Goal: Information Seeking & Learning: Learn about a topic

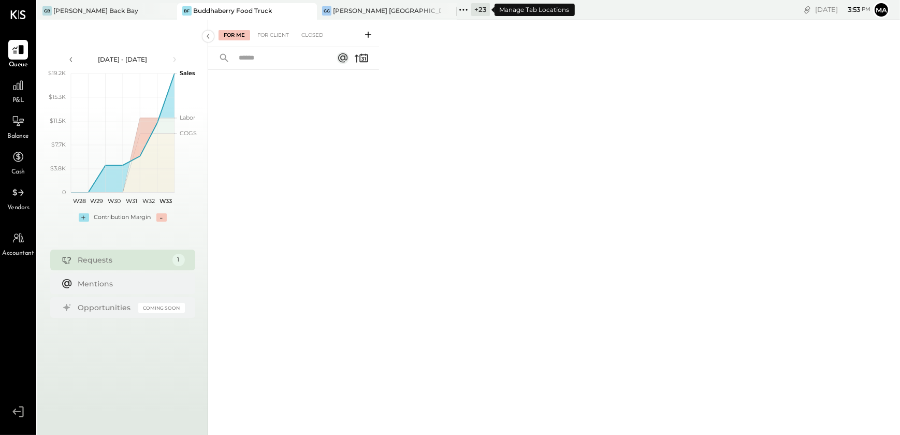
click at [478, 10] on div "+ 23" at bounding box center [480, 9] width 19 height 13
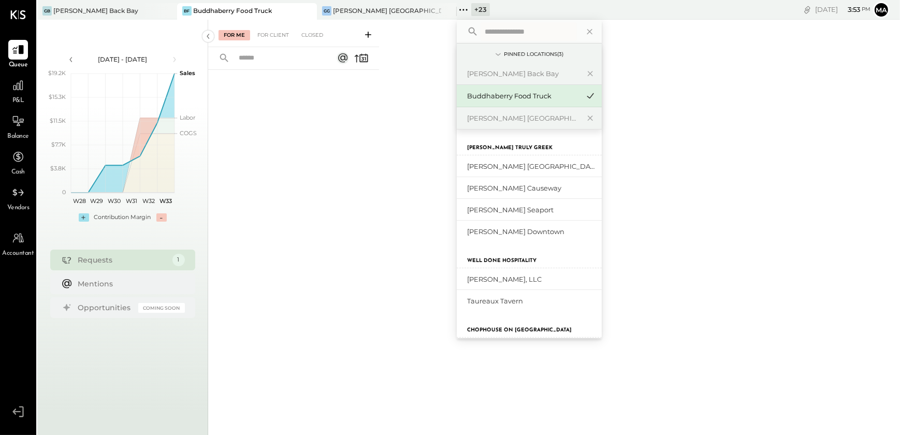
click at [524, 32] on input "text" at bounding box center [529, 31] width 96 height 19
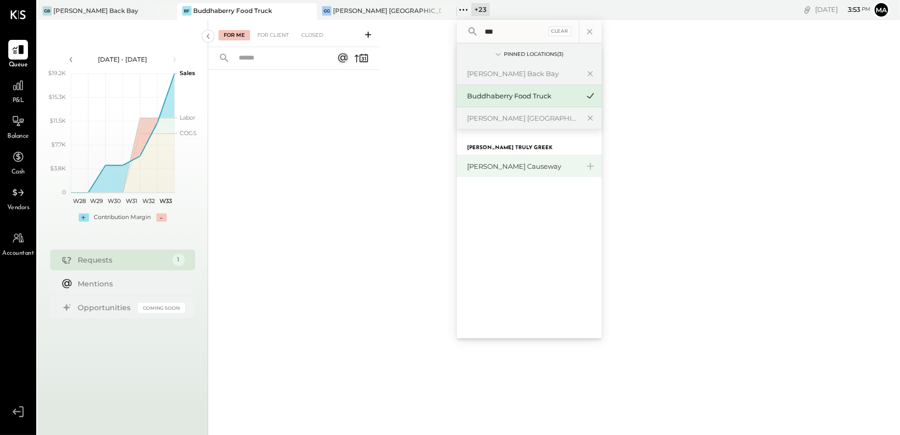
type input "***"
click at [518, 164] on div "[PERSON_NAME] Causeway" at bounding box center [523, 167] width 112 height 10
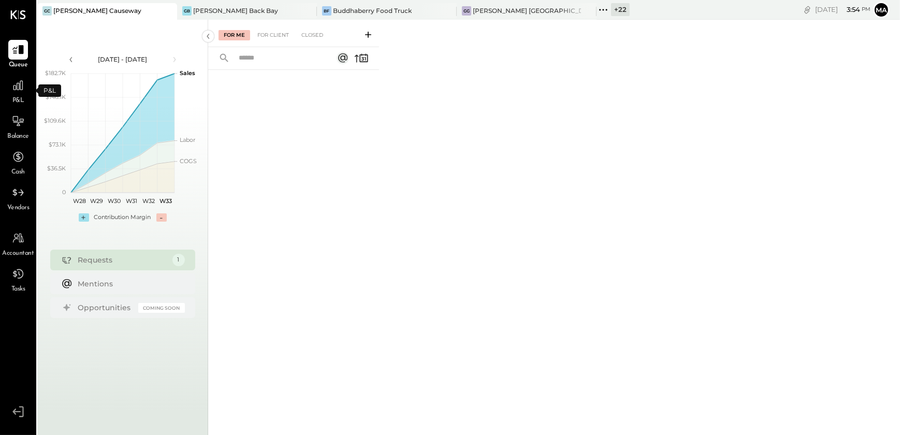
click at [21, 95] on div "P&L" at bounding box center [18, 91] width 20 height 30
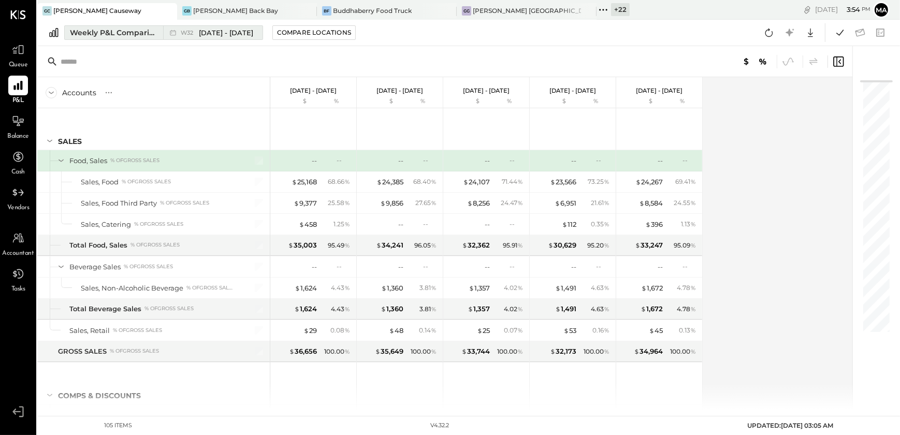
click at [128, 34] on div "Weekly P&L Comparison" at bounding box center [113, 32] width 87 height 10
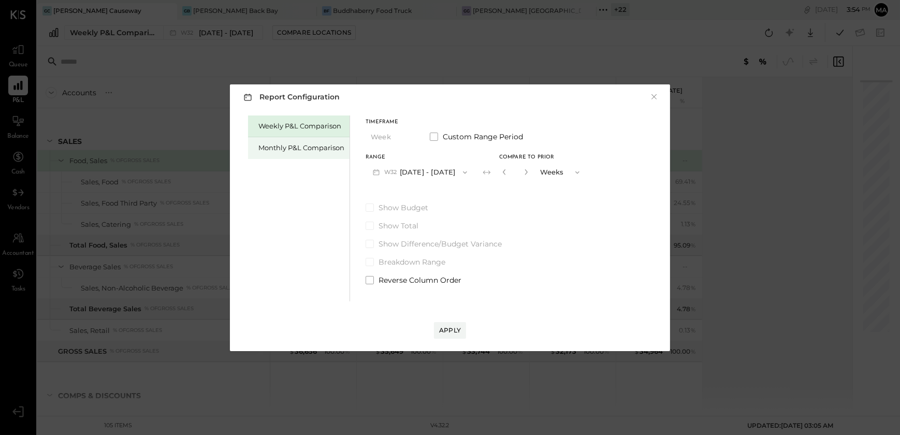
click at [290, 146] on div "Monthly P&L Comparison" at bounding box center [302, 148] width 86 height 10
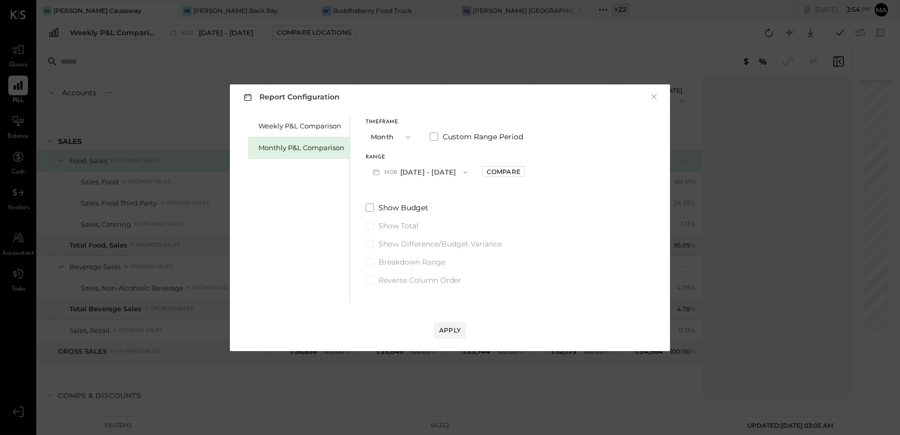
click at [428, 178] on button "M08 [DATE] - [DATE]" at bounding box center [420, 172] width 109 height 19
click at [427, 197] on span "[DATE] - [DATE]" at bounding box center [416, 195] width 49 height 9
click at [452, 326] on div "Apply" at bounding box center [450, 330] width 22 height 9
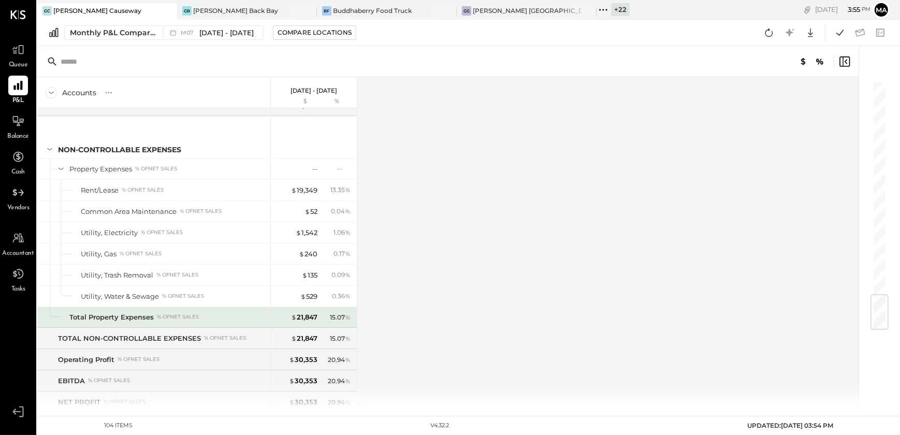
scroll to position [1819, 0]
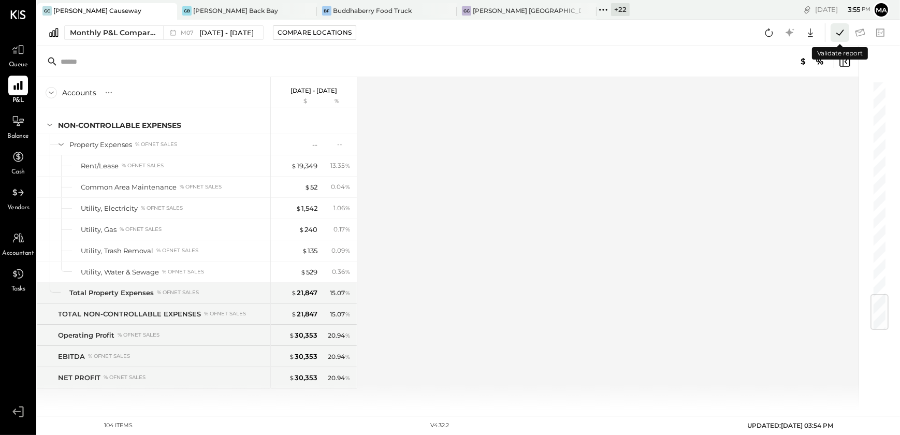
click at [838, 36] on icon at bounding box center [840, 32] width 13 height 13
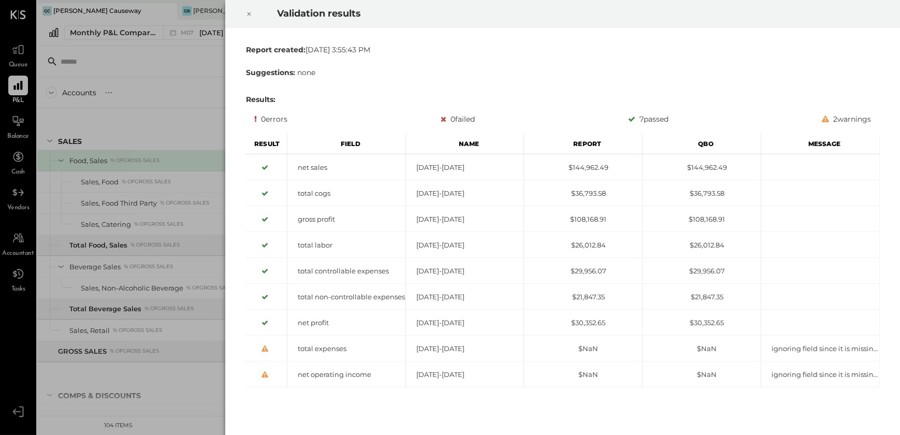
click at [250, 17] on icon at bounding box center [249, 14] width 6 height 12
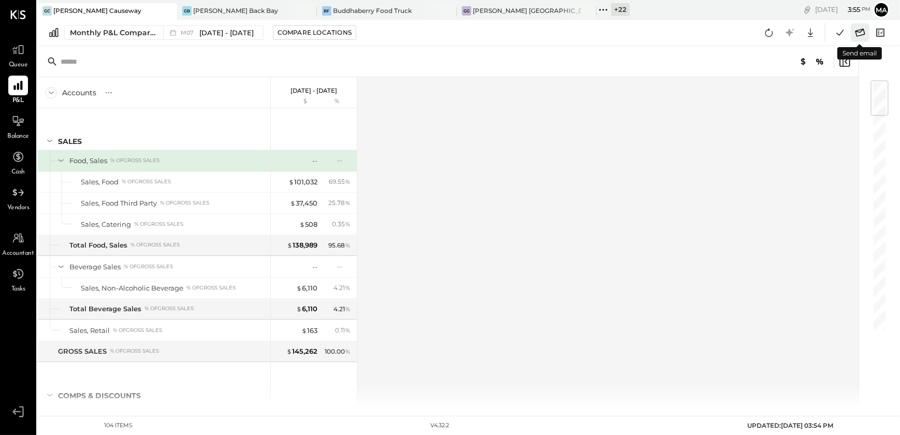
click at [862, 32] on icon at bounding box center [860, 32] width 13 height 13
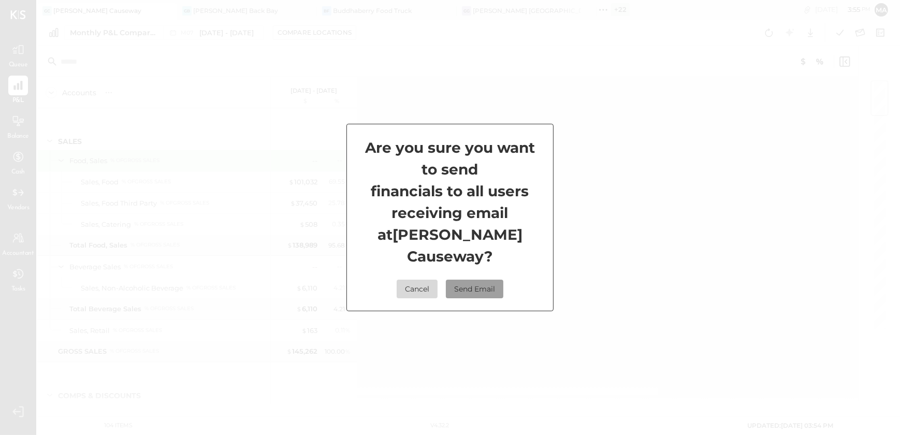
click at [483, 280] on button "Send Email" at bounding box center [475, 289] width 58 height 19
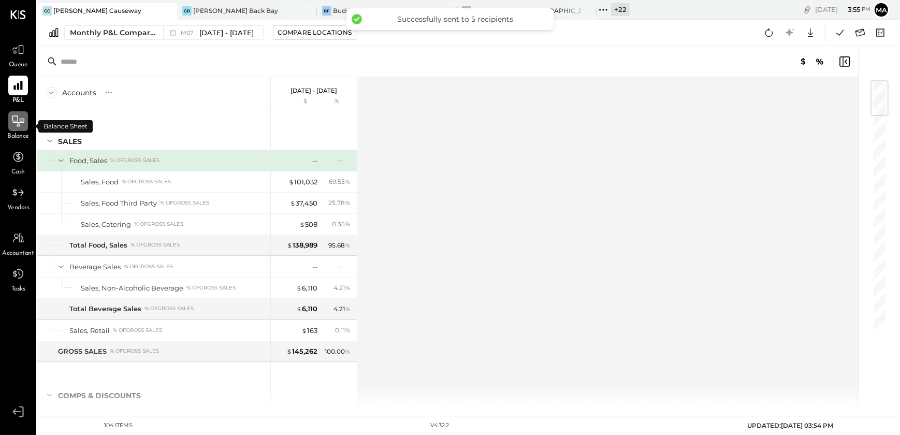
click at [17, 130] on div at bounding box center [18, 121] width 20 height 20
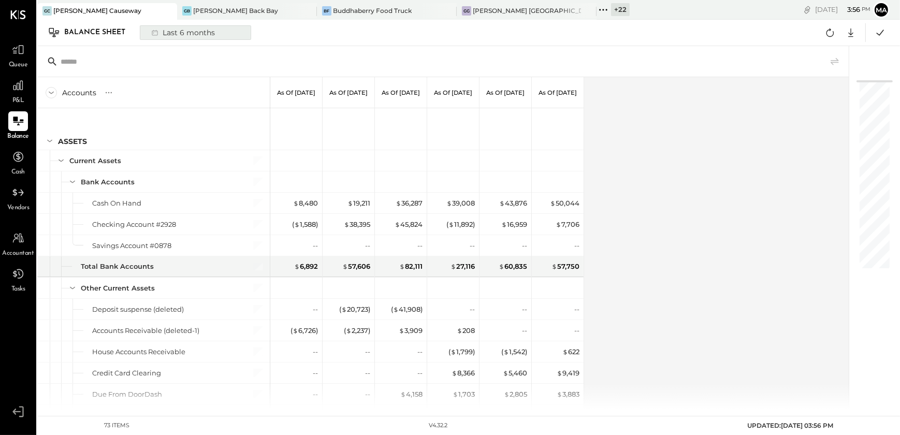
click at [200, 26] on div "Last 6 months" at bounding box center [183, 32] width 74 height 13
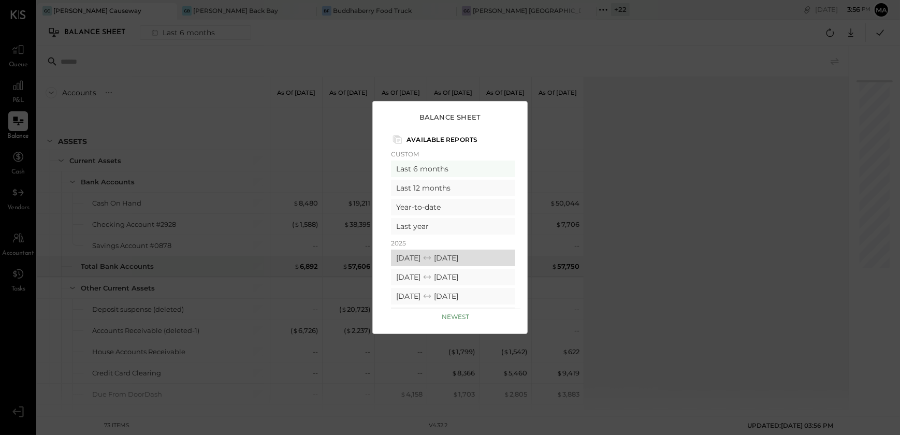
click at [422, 262] on div "[DATE] [DATE]" at bounding box center [453, 258] width 124 height 17
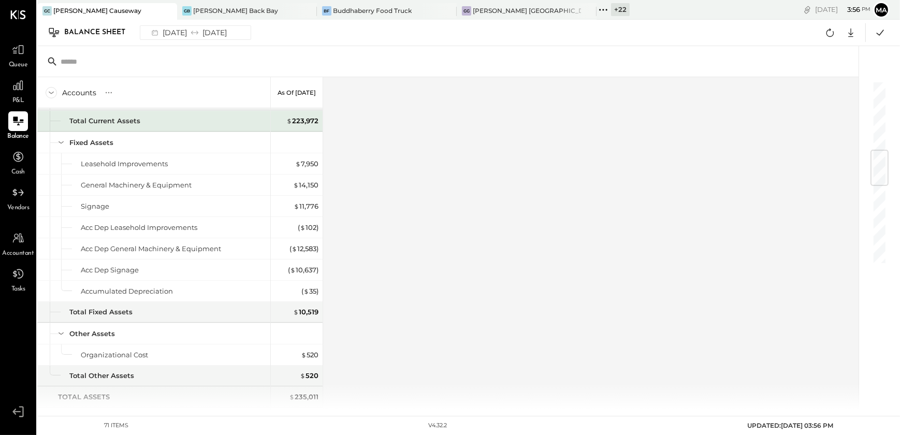
scroll to position [578, 0]
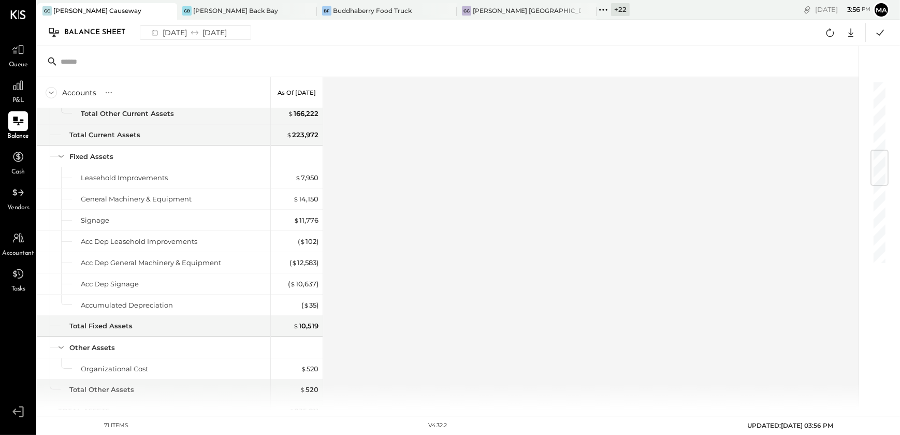
click at [597, 10] on icon at bounding box center [603, 9] width 13 height 13
click at [170, 9] on icon at bounding box center [167, 10] width 5 height 5
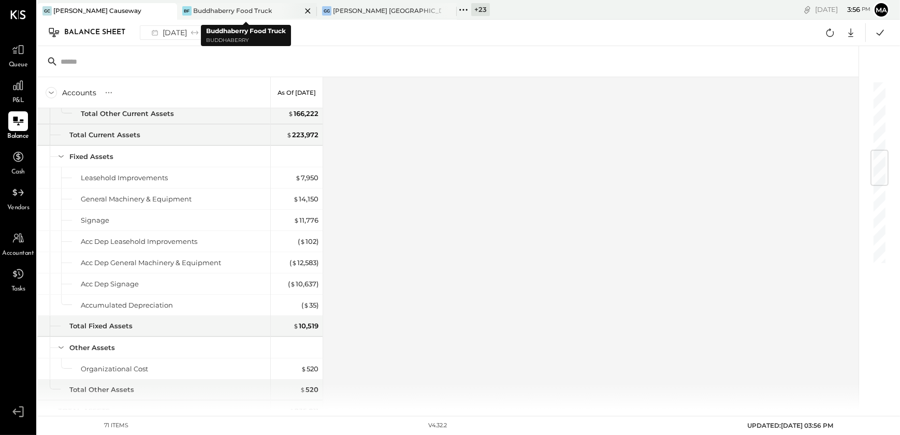
drag, startPoint x: 300, startPoint y: 9, endPoint x: 308, endPoint y: 10, distance: 8.4
click at [308, 10] on div at bounding box center [299, 10] width 36 height 15
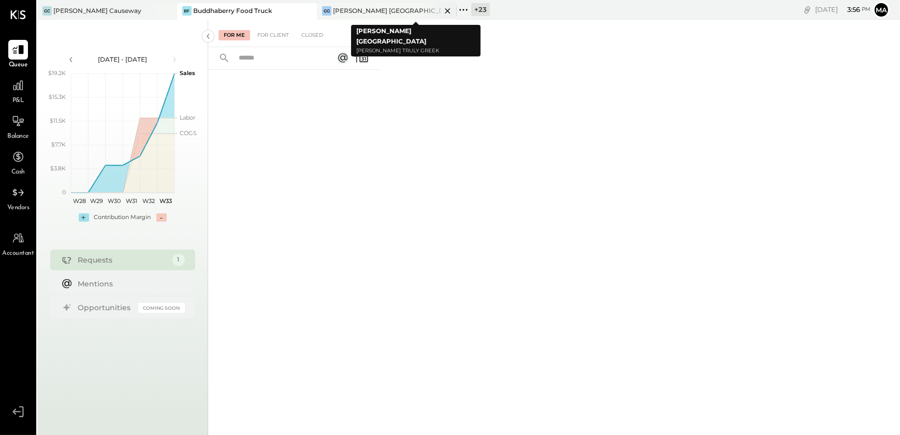
click at [446, 10] on icon at bounding box center [447, 11] width 13 height 12
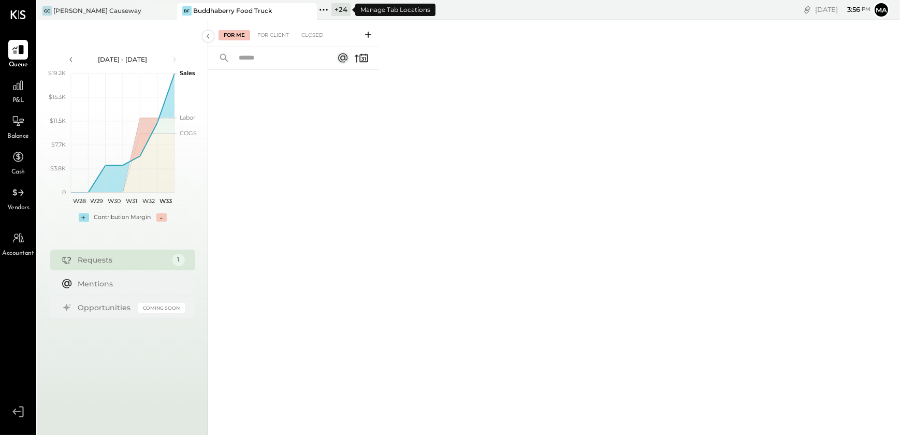
click at [342, 10] on div "+ 24" at bounding box center [341, 9] width 19 height 13
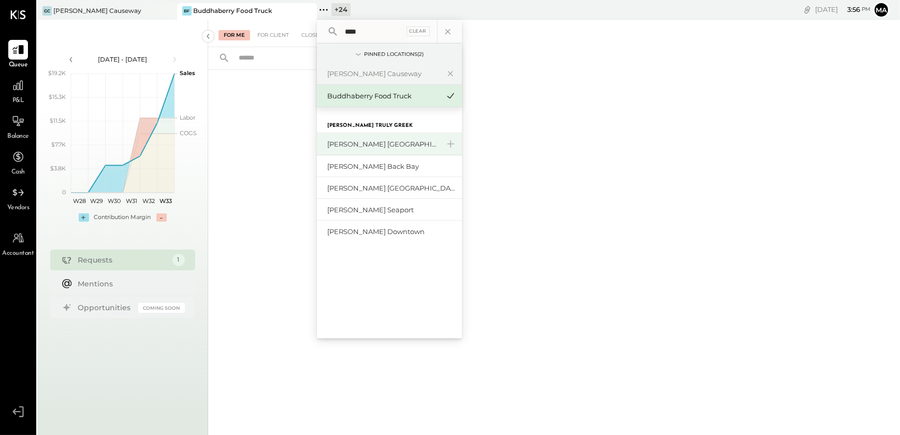
type input "****"
click at [389, 152] on div "[PERSON_NAME] [GEOGRAPHIC_DATA]" at bounding box center [389, 144] width 145 height 22
click at [394, 147] on div "[PERSON_NAME] [GEOGRAPHIC_DATA]" at bounding box center [383, 144] width 112 height 10
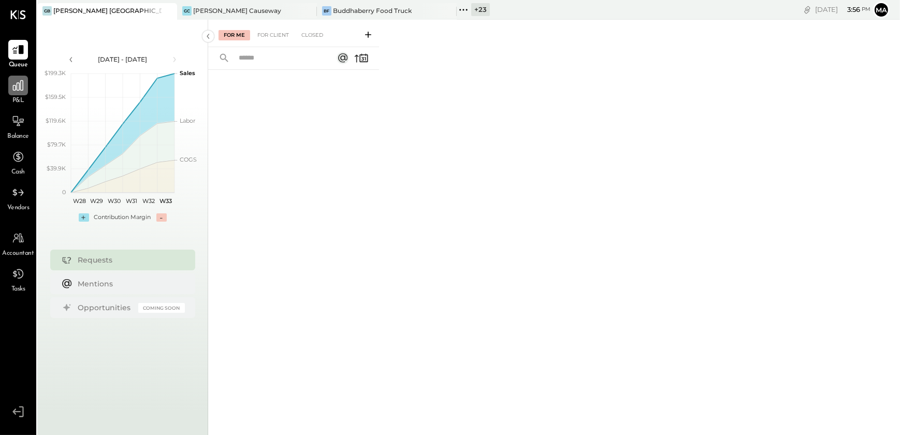
click at [12, 84] on icon at bounding box center [17, 85] width 13 height 13
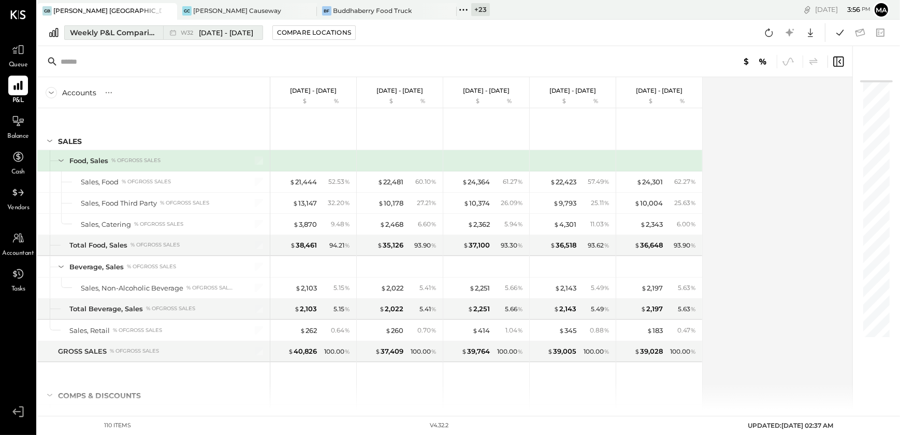
click at [109, 30] on div "Weekly P&L Comparison" at bounding box center [113, 32] width 87 height 10
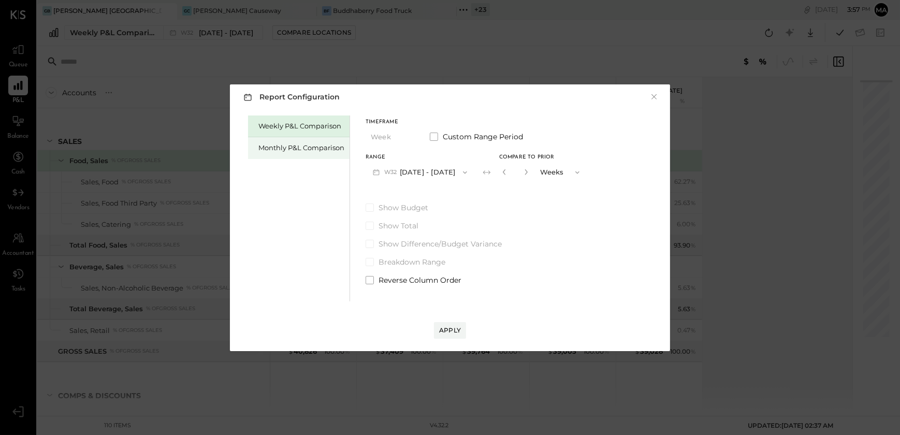
click at [295, 148] on div "Monthly P&L Comparison" at bounding box center [302, 148] width 86 height 10
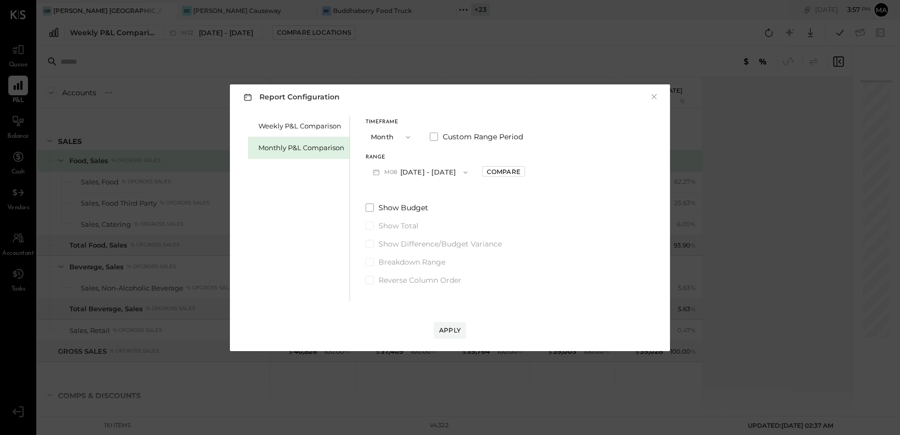
click at [432, 168] on button "M08 [DATE] - [DATE]" at bounding box center [420, 172] width 109 height 19
click at [424, 192] on span "[DATE] - [DATE]" at bounding box center [416, 195] width 49 height 9
click at [442, 328] on div "Apply" at bounding box center [450, 330] width 22 height 9
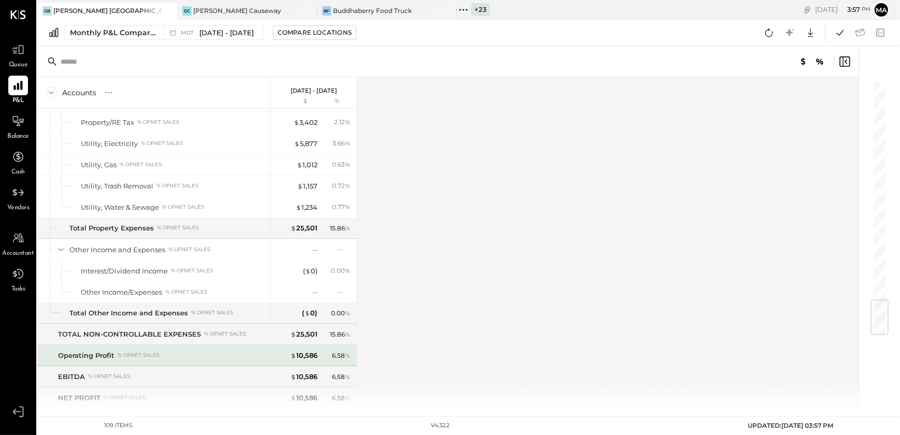
scroll to position [1861, 0]
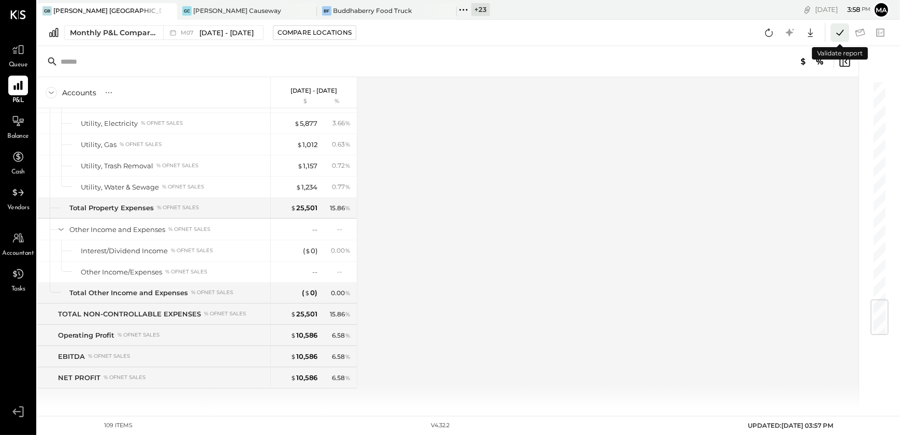
click at [842, 37] on icon at bounding box center [840, 32] width 13 height 13
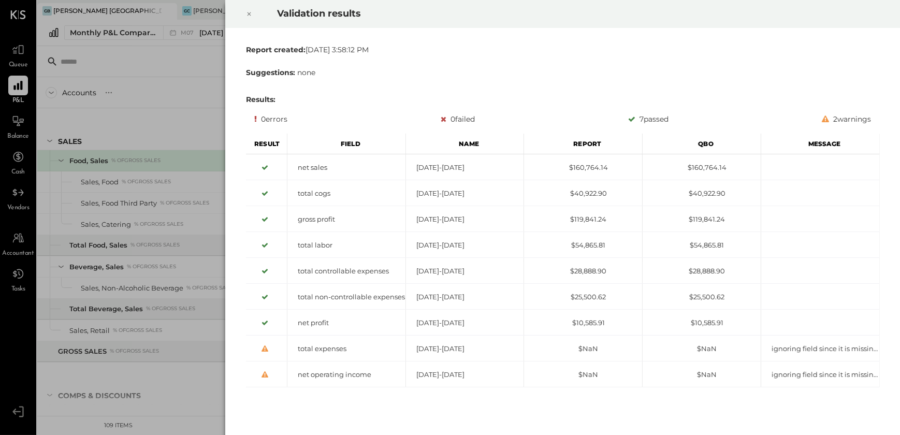
click at [249, 13] on icon at bounding box center [249, 14] width 6 height 12
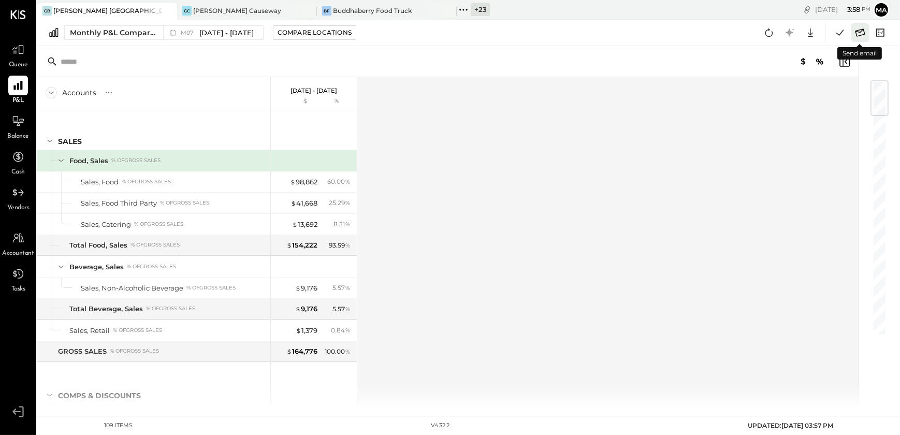
click at [864, 37] on icon at bounding box center [860, 32] width 13 height 13
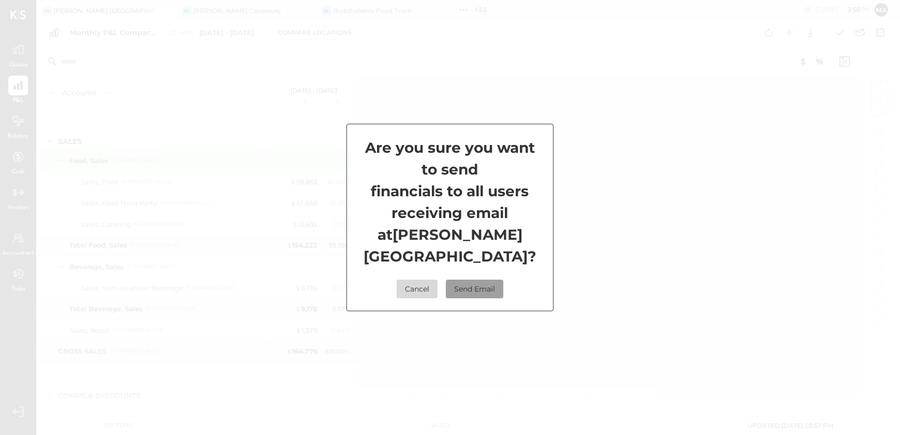
click at [476, 280] on button "Send Email" at bounding box center [475, 289] width 58 height 19
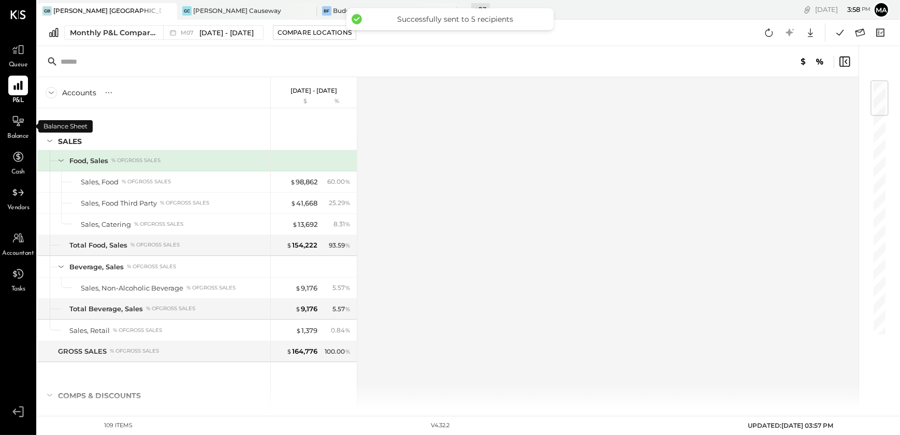
click at [19, 135] on span "Balance" at bounding box center [18, 136] width 22 height 9
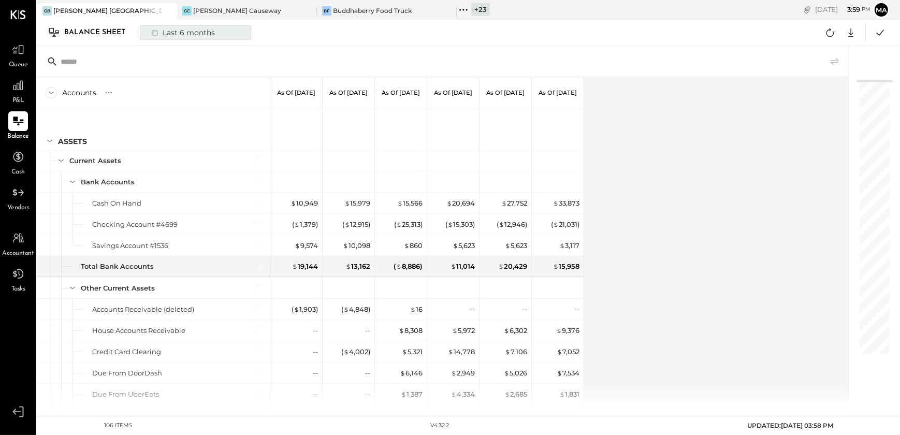
click at [224, 36] on button "Last 6 months" at bounding box center [195, 32] width 111 height 15
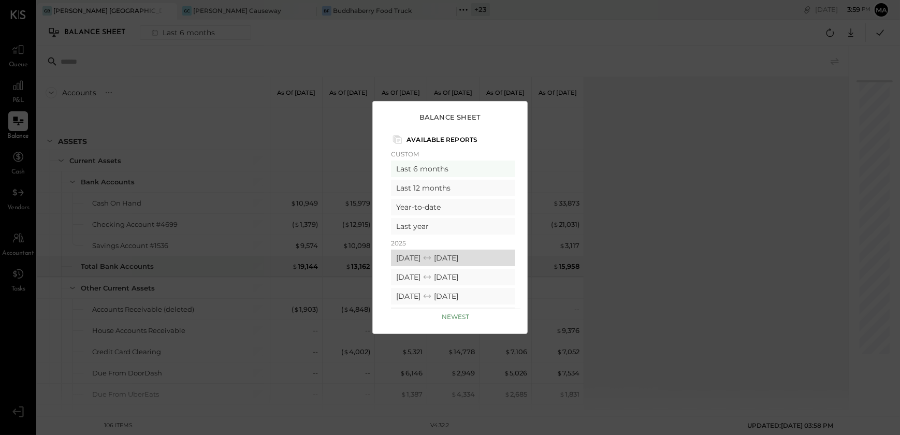
click at [433, 258] on icon at bounding box center [427, 258] width 10 height 10
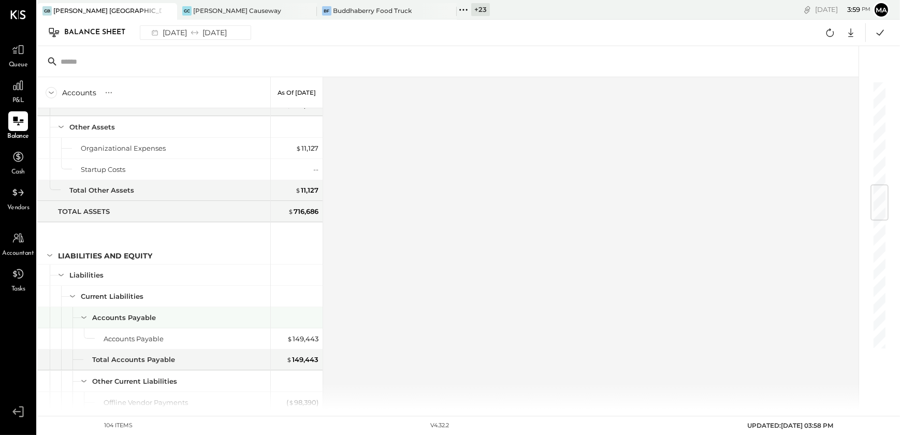
scroll to position [862, 0]
click at [481, 8] on div "+ 23" at bounding box center [480, 9] width 19 height 13
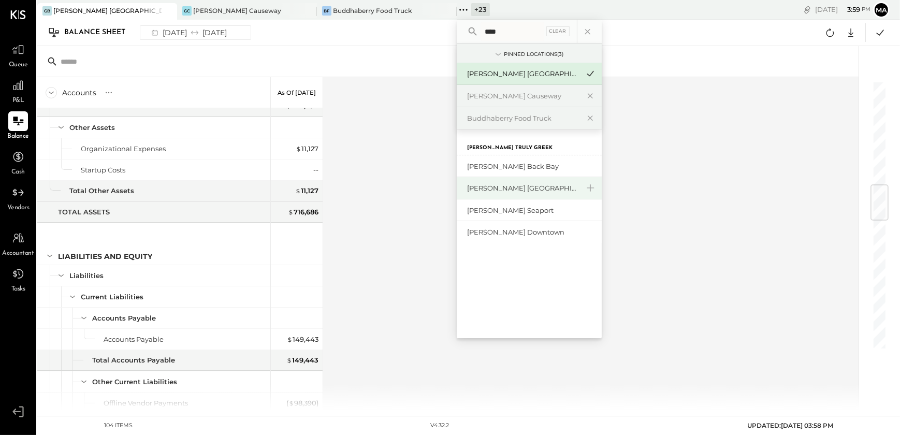
type input "****"
click at [519, 188] on div "[PERSON_NAME] [GEOGRAPHIC_DATA]" at bounding box center [523, 188] width 112 height 10
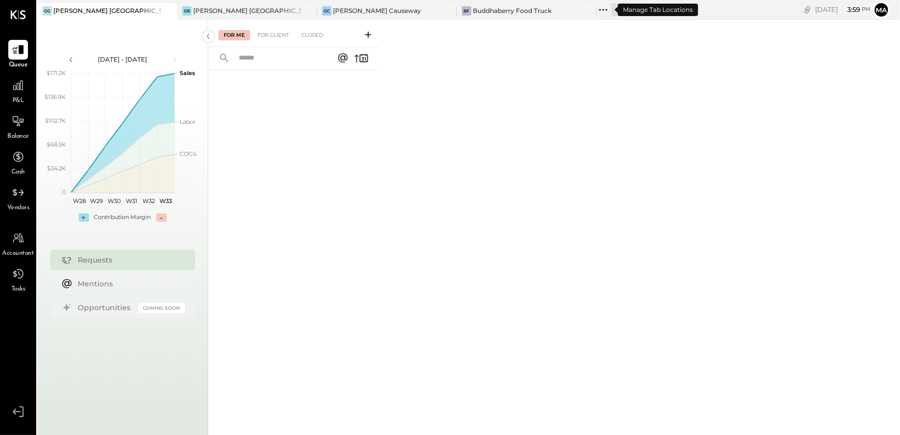
click at [611, 10] on div "+ 22" at bounding box center [620, 9] width 19 height 13
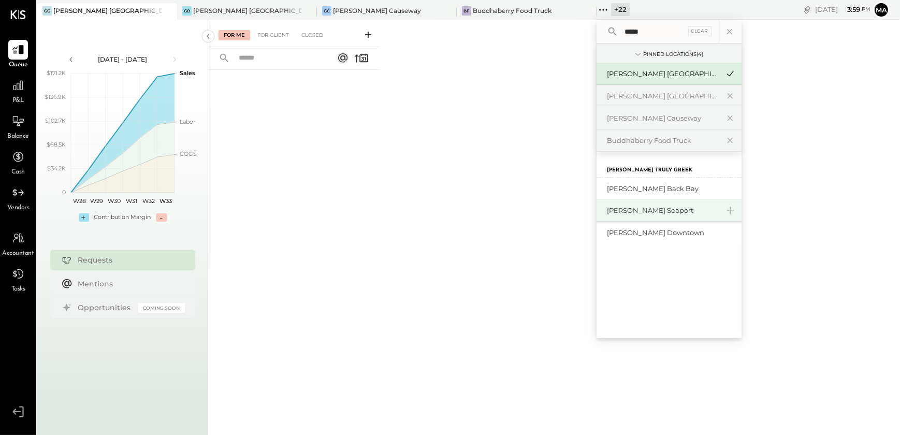
type input "*****"
click at [653, 209] on div "[PERSON_NAME] Seaport" at bounding box center [663, 211] width 112 height 10
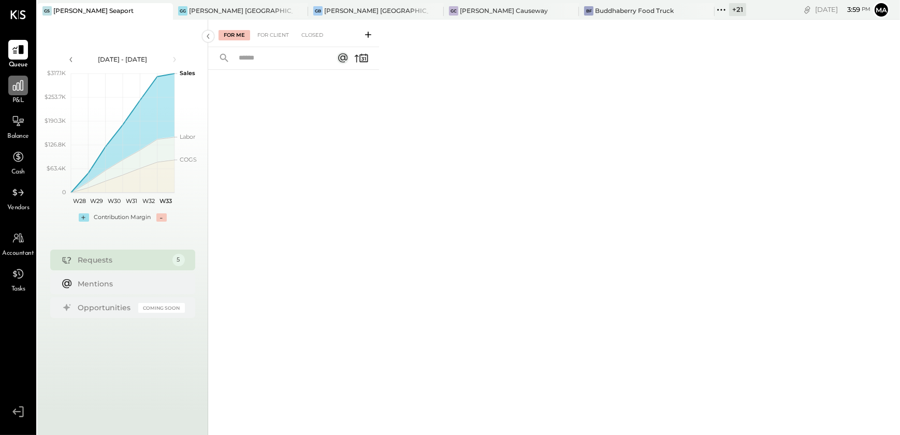
click at [13, 89] on icon at bounding box center [17, 85] width 13 height 13
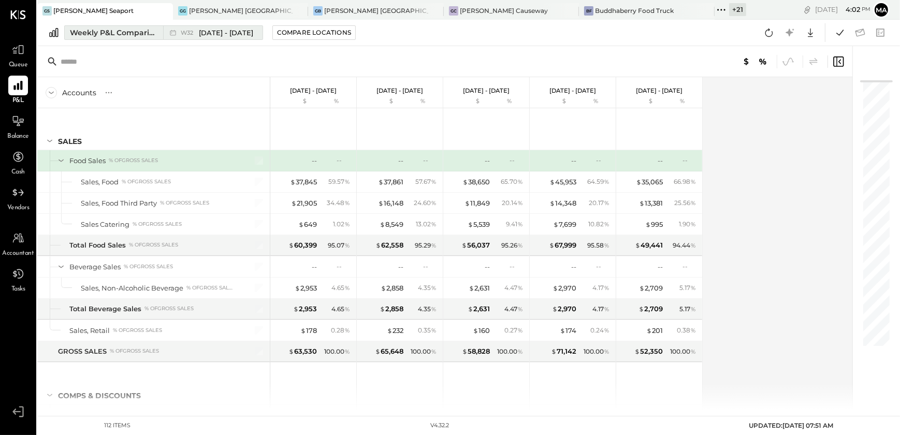
click at [133, 34] on div "Weekly P&L Comparison" at bounding box center [113, 32] width 87 height 10
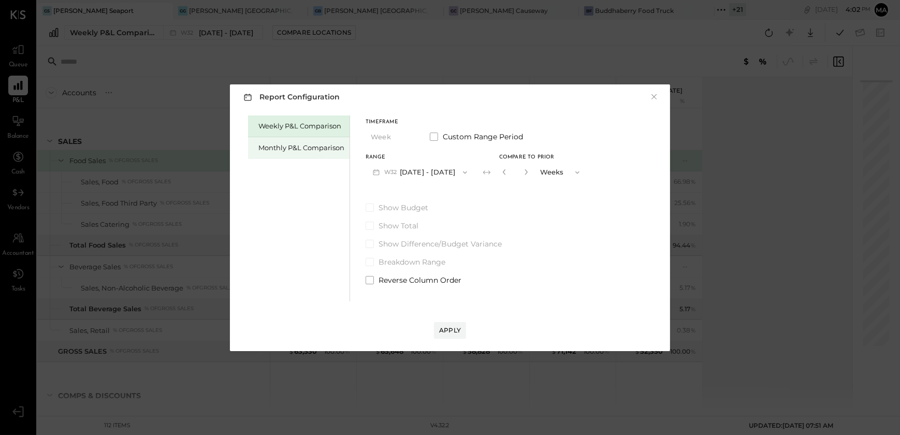
click at [300, 150] on div "Monthly P&L Comparison" at bounding box center [302, 148] width 86 height 10
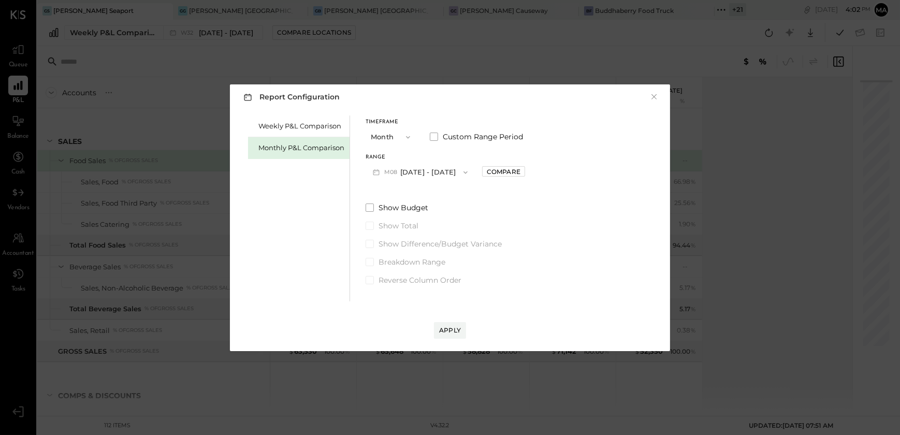
click at [441, 171] on button "M08 [DATE] - [DATE]" at bounding box center [420, 172] width 109 height 19
click at [426, 196] on span "[DATE] - [DATE]" at bounding box center [416, 195] width 49 height 9
click at [446, 327] on div "Apply" at bounding box center [450, 330] width 22 height 9
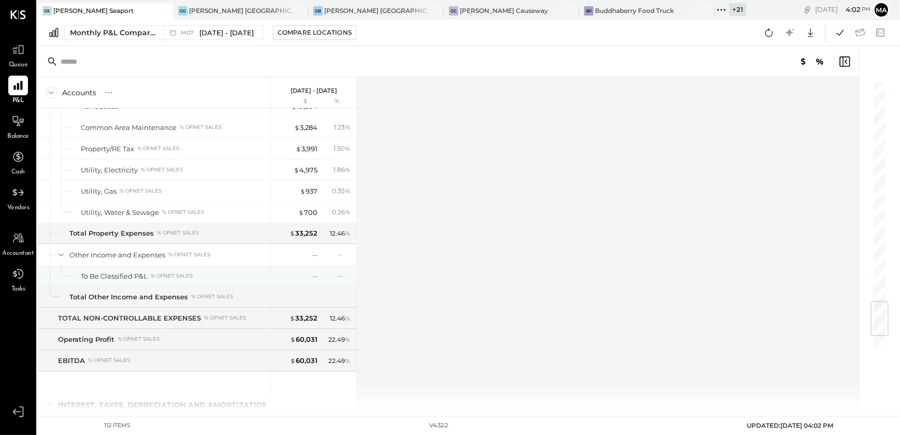
scroll to position [1878, 0]
click at [838, 30] on icon at bounding box center [840, 32] width 13 height 13
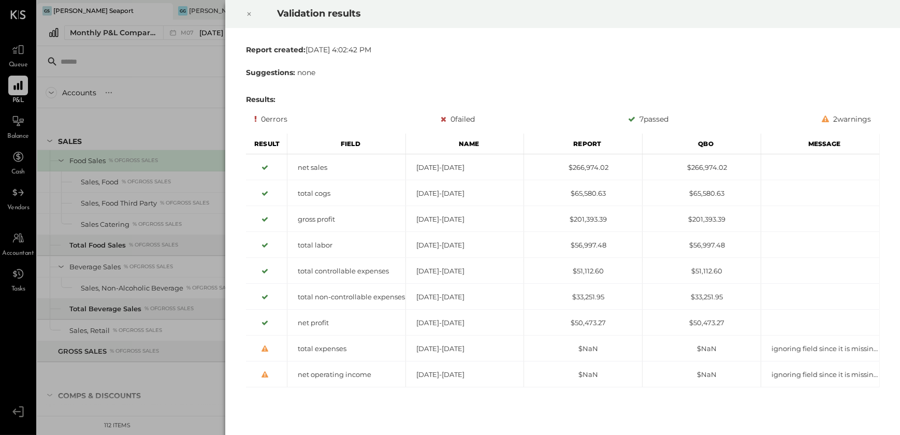
click at [251, 17] on icon at bounding box center [249, 14] width 6 height 12
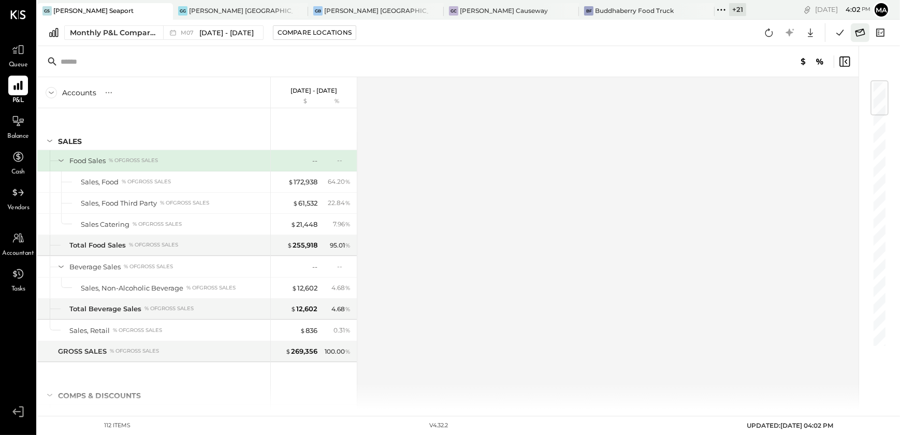
click at [857, 32] on icon at bounding box center [861, 32] width 10 height 8
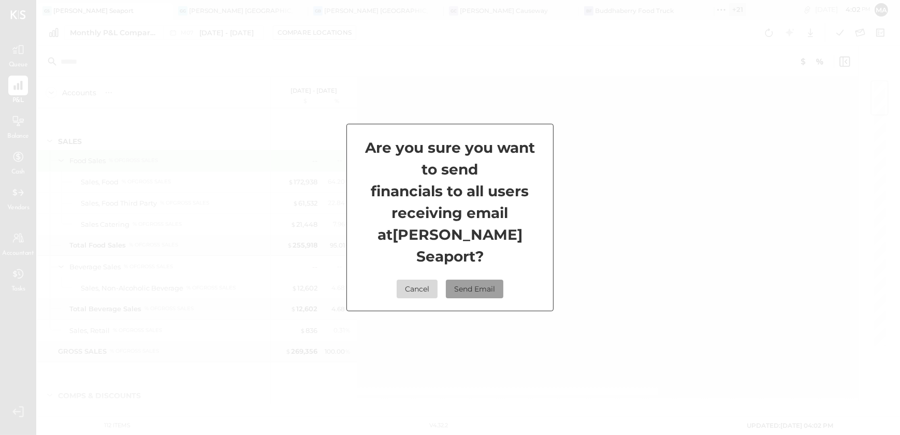
click at [474, 282] on button "Send Email" at bounding box center [475, 289] width 58 height 19
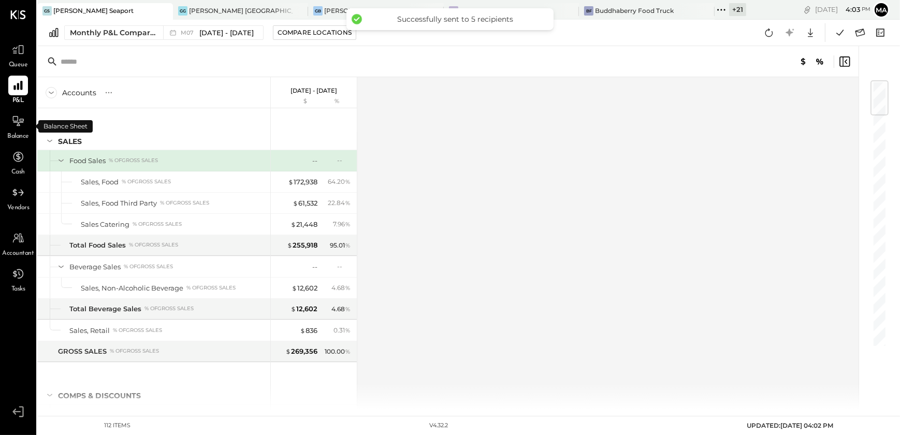
click at [19, 132] on span "Balance" at bounding box center [18, 136] width 22 height 9
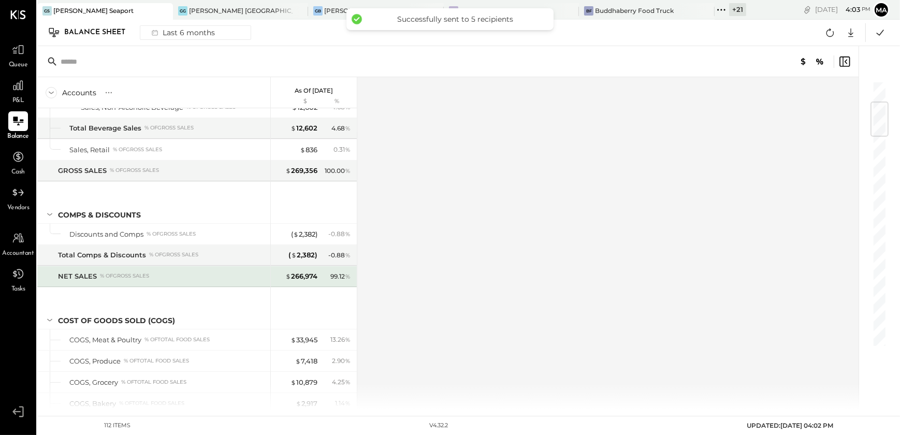
scroll to position [182, 0]
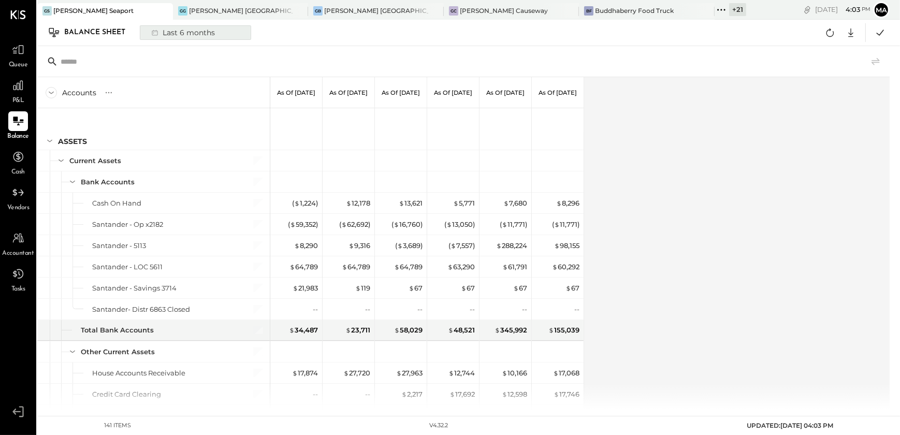
click at [190, 36] on div "Last 6 months" at bounding box center [183, 32] width 74 height 13
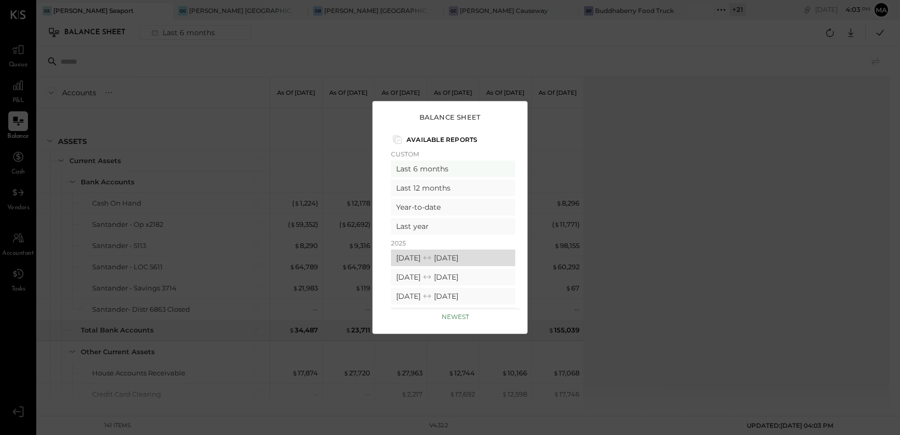
click at [420, 255] on div "[DATE] [DATE]" at bounding box center [453, 258] width 124 height 17
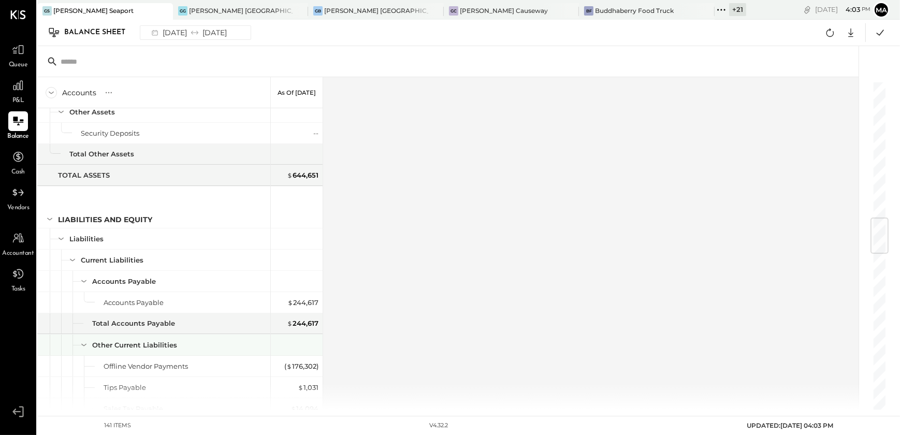
scroll to position [1133, 0]
click at [729, 8] on div "+ 21" at bounding box center [737, 9] width 17 height 13
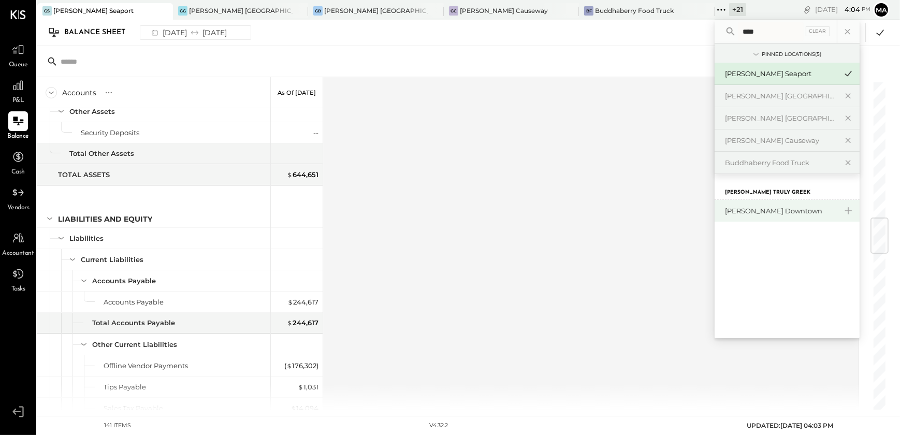
type input "****"
click at [725, 214] on div "[PERSON_NAME] Downtown" at bounding box center [781, 211] width 112 height 10
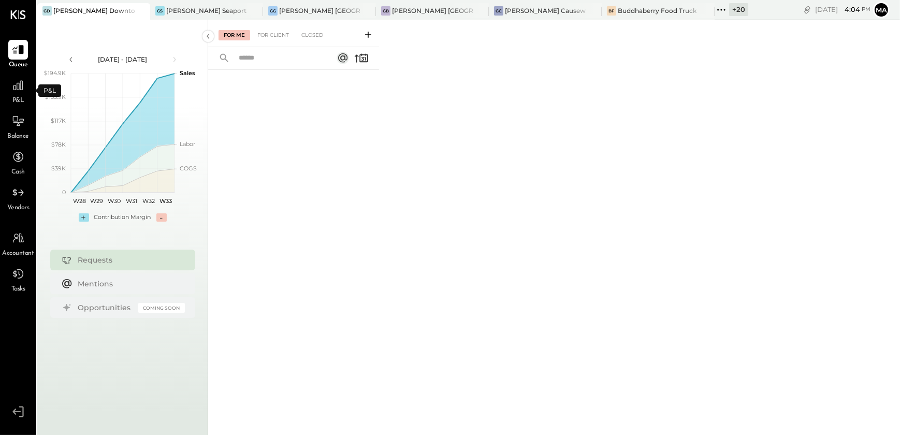
click at [20, 96] on span "P&L" at bounding box center [18, 100] width 12 height 9
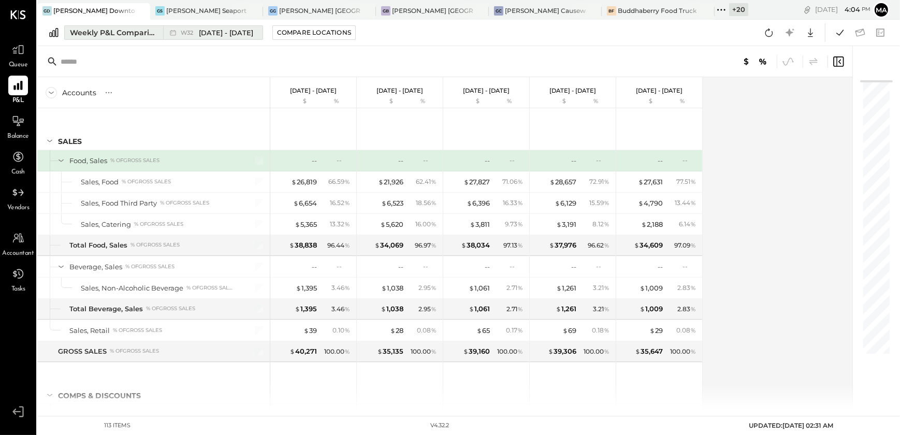
click at [142, 30] on div "Weekly P&L Comparison" at bounding box center [113, 32] width 87 height 10
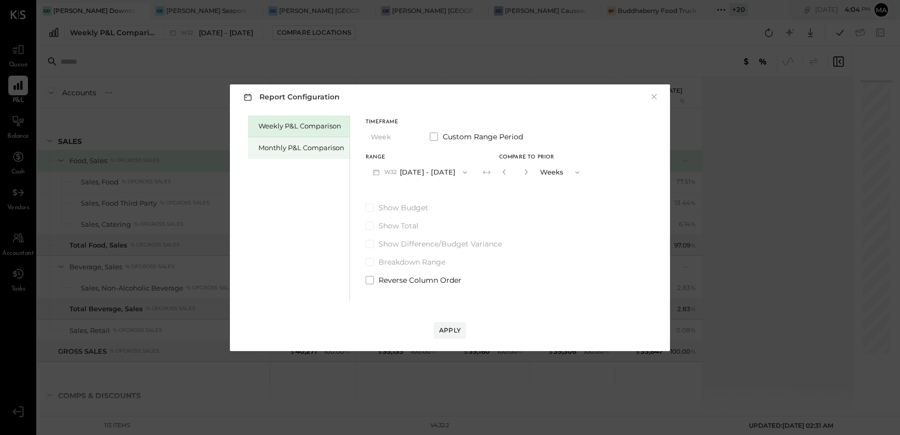
click at [305, 147] on div "Monthly P&L Comparison" at bounding box center [302, 148] width 86 height 10
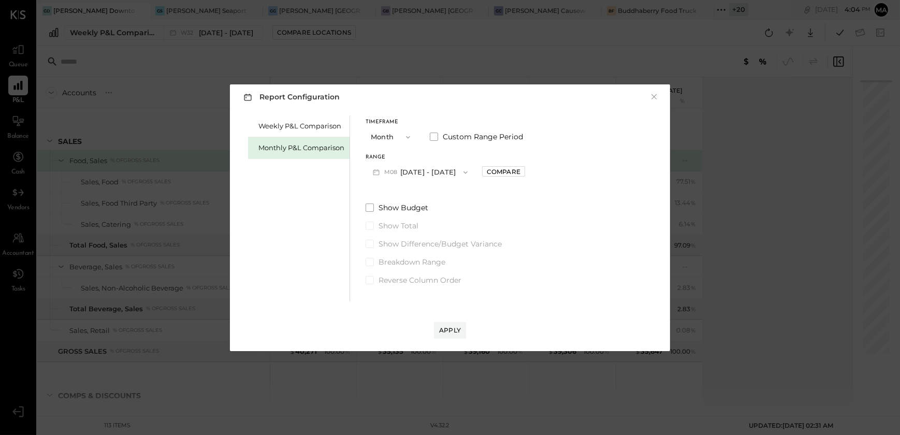
click at [449, 169] on button "M08 [DATE] - [DATE]" at bounding box center [420, 172] width 109 height 19
click at [436, 195] on div "M07 [DATE] - [DATE]" at bounding box center [425, 196] width 118 height 22
click at [452, 323] on button "Apply" at bounding box center [450, 330] width 32 height 17
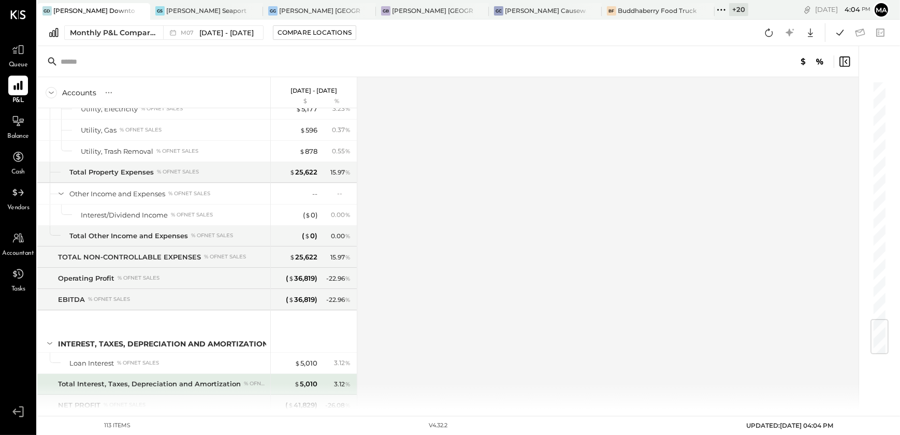
scroll to position [2031, 0]
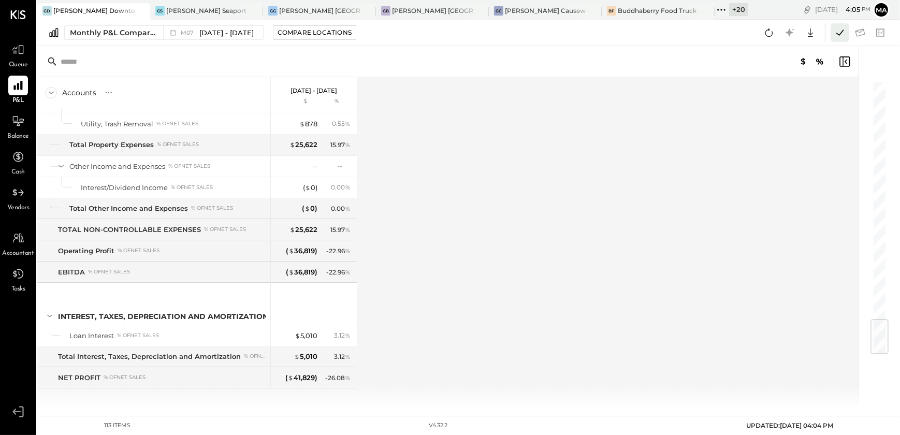
click at [839, 37] on icon at bounding box center [840, 32] width 13 height 13
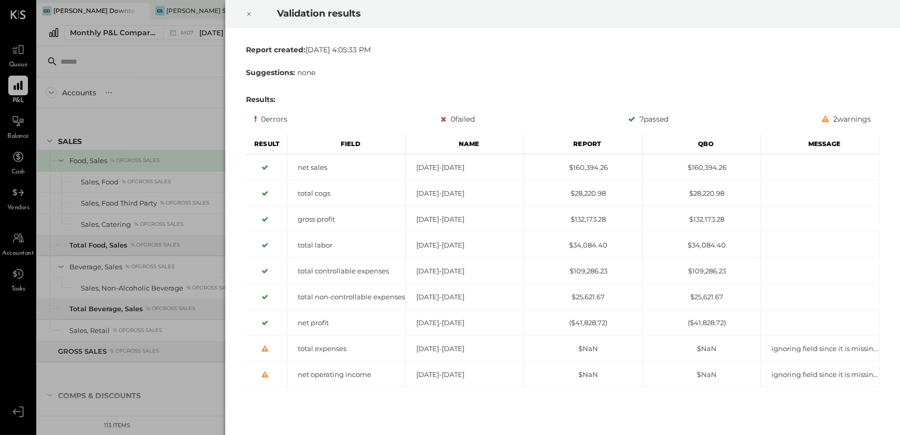
click at [255, 12] on div at bounding box center [249, 13] width 23 height 29
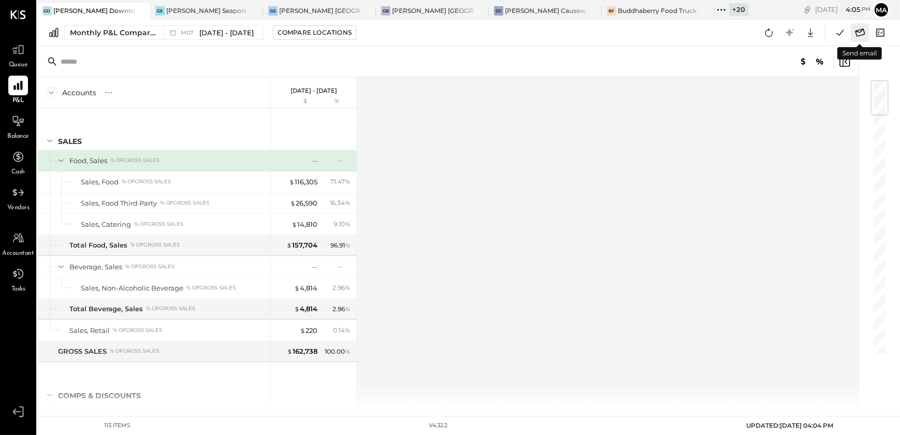
click at [862, 33] on icon at bounding box center [860, 32] width 13 height 13
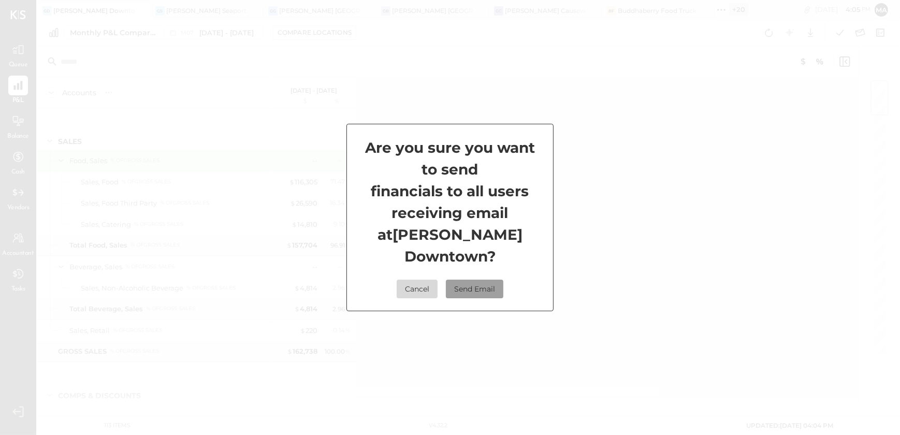
click at [468, 280] on button "Send Email" at bounding box center [475, 289] width 58 height 19
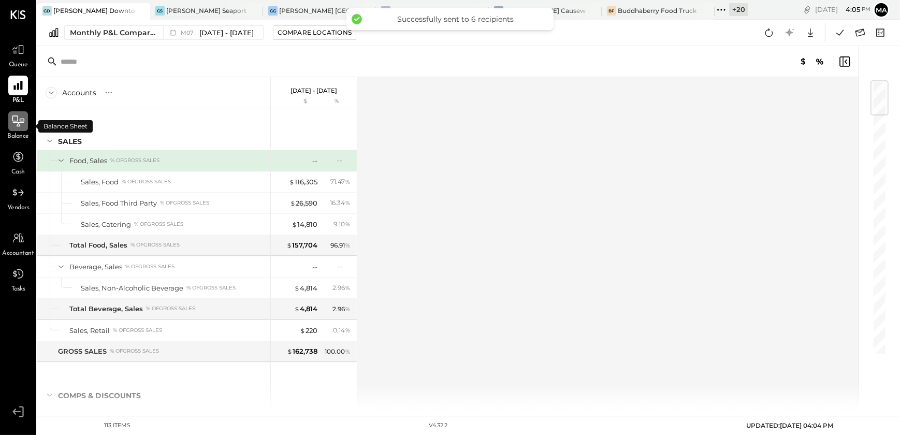
click at [19, 122] on icon at bounding box center [18, 122] width 11 height 1
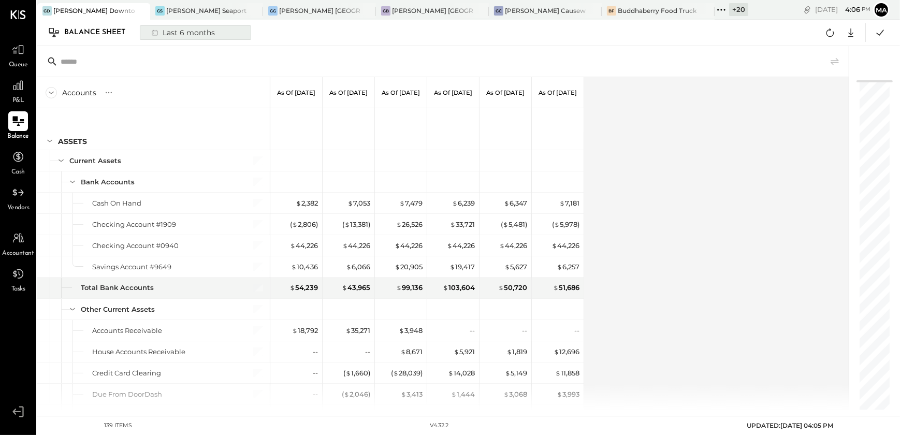
click at [156, 31] on icon at bounding box center [155, 33] width 6 height 6
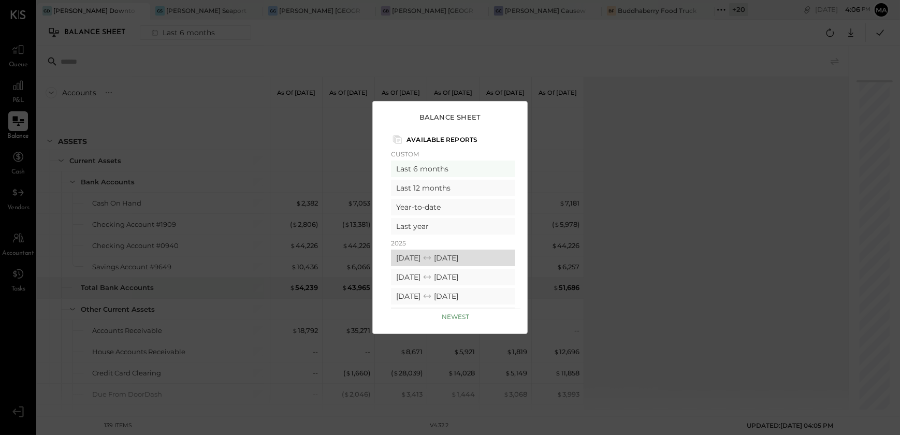
click at [447, 261] on div "[DATE] [DATE]" at bounding box center [453, 258] width 124 height 17
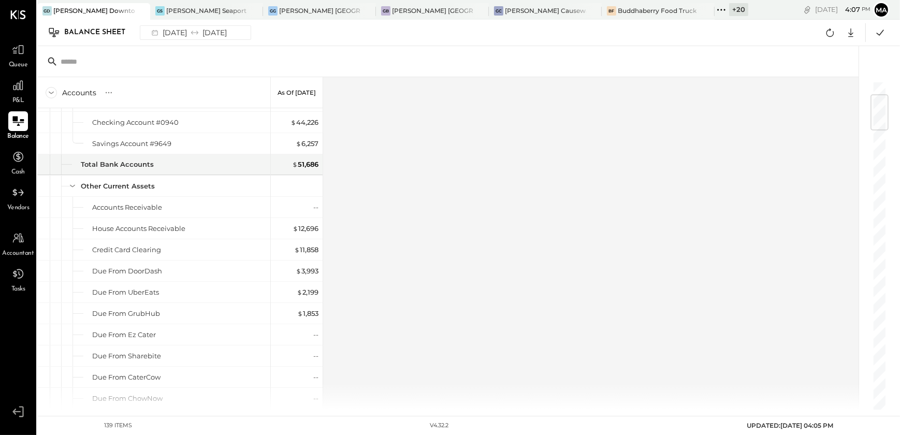
scroll to position [125, 0]
click at [880, 34] on icon at bounding box center [880, 33] width 7 height 6
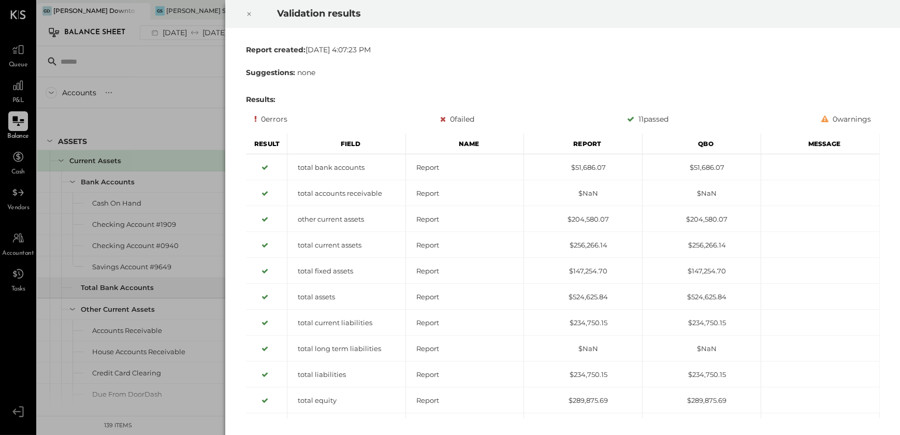
click at [247, 12] on icon at bounding box center [249, 14] width 6 height 12
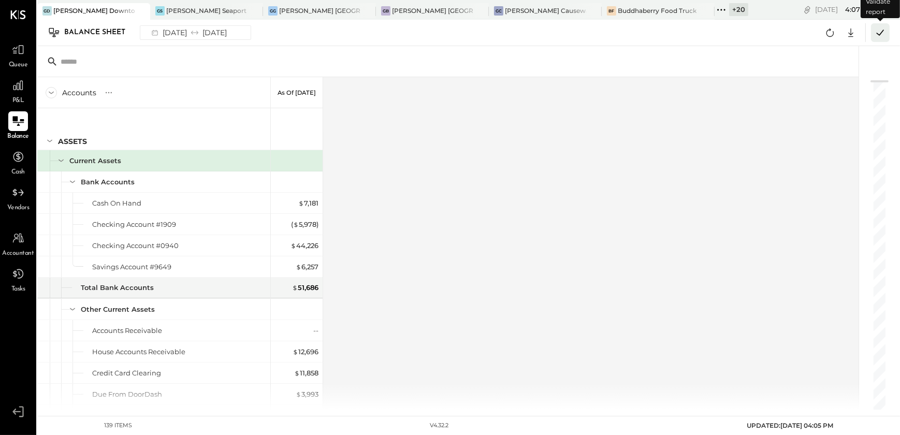
click at [876, 34] on icon at bounding box center [880, 32] width 13 height 13
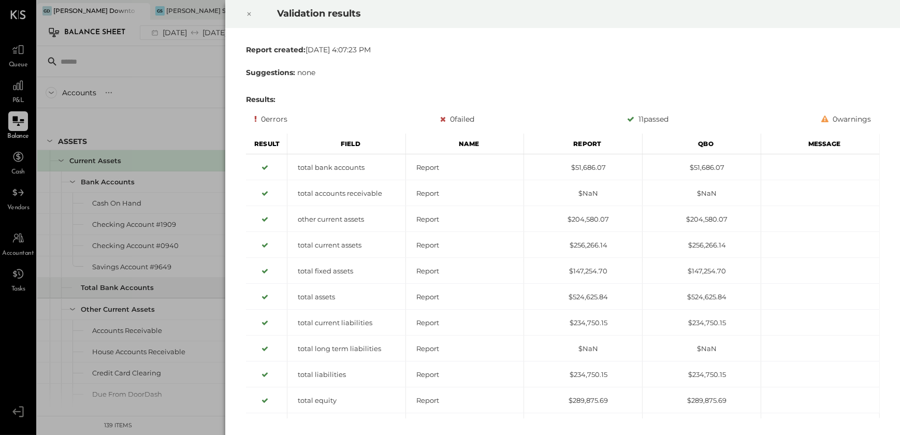
click at [246, 8] on icon at bounding box center [249, 14] width 6 height 12
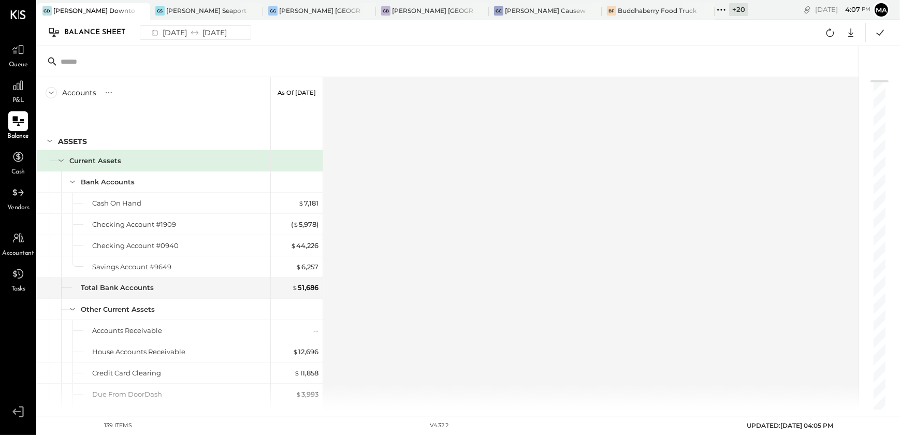
click at [15, 101] on span "P&L" at bounding box center [18, 100] width 12 height 9
